Goal: Navigation & Orientation: Find specific page/section

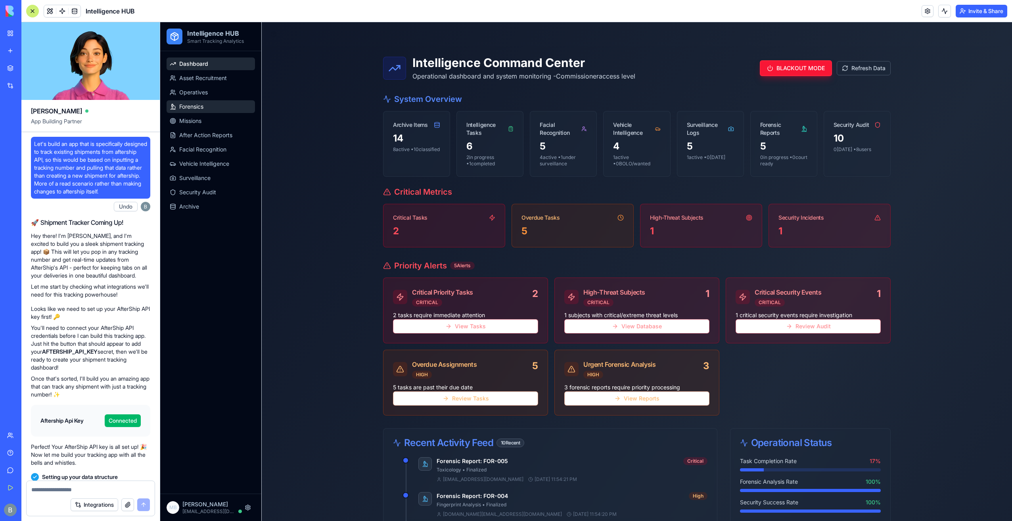
scroll to position [29266, 0]
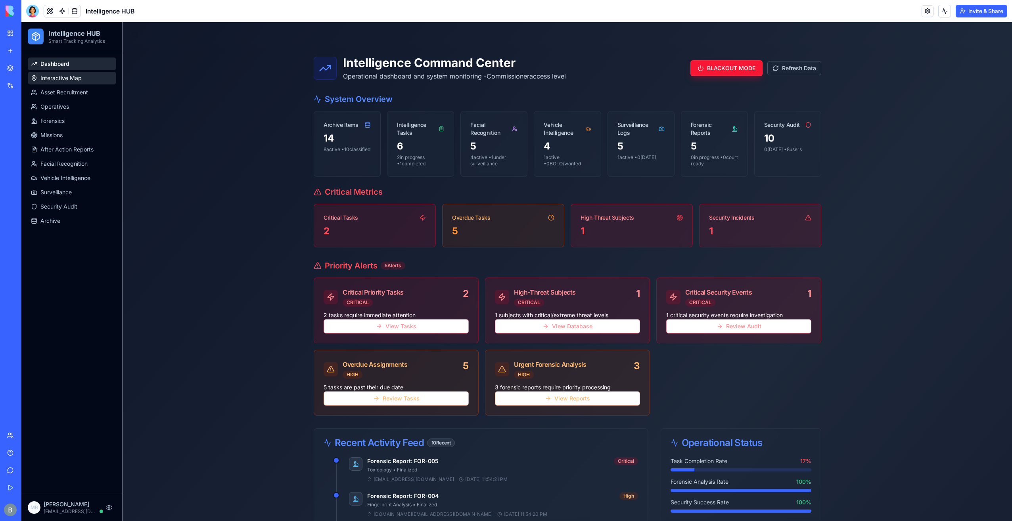
click at [71, 83] on link "Interactive Map" at bounding box center [72, 78] width 88 height 13
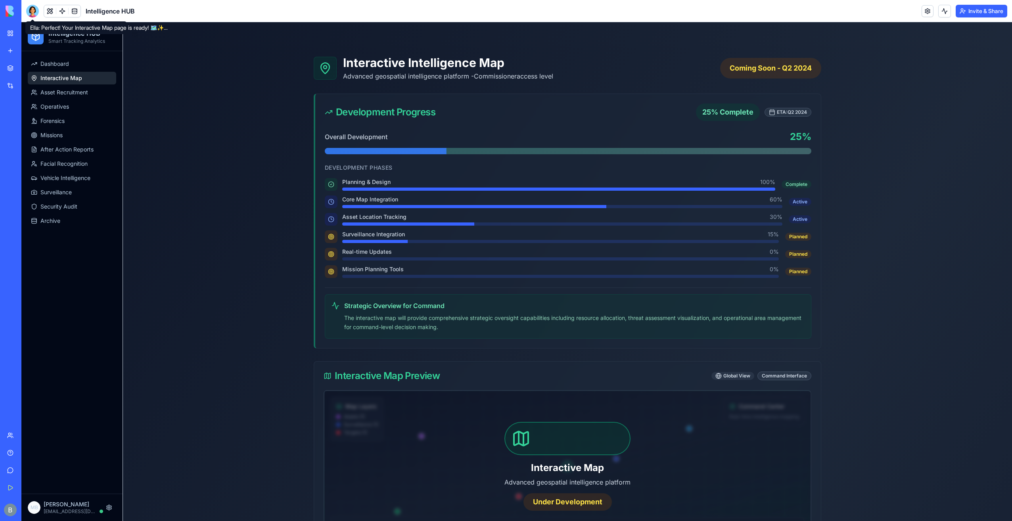
click at [35, 9] on div at bounding box center [32, 11] width 13 height 13
